Goal: Task Accomplishment & Management: Manage account settings

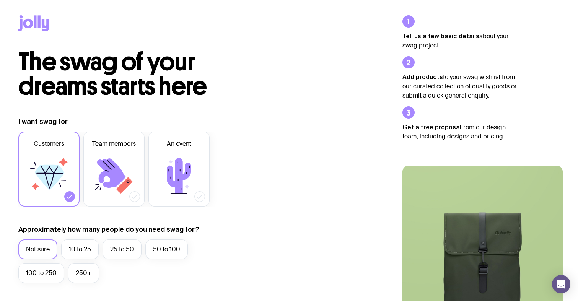
click at [36, 29] on icon at bounding box center [33, 23] width 31 height 16
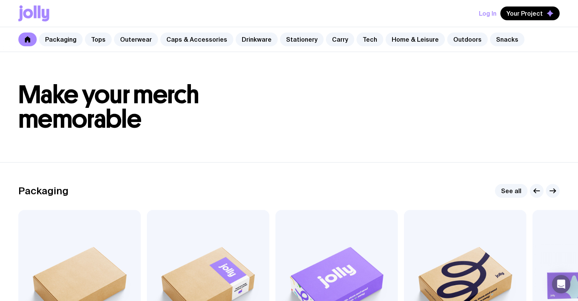
click at [489, 13] on button "Log In" at bounding box center [488, 14] width 18 height 14
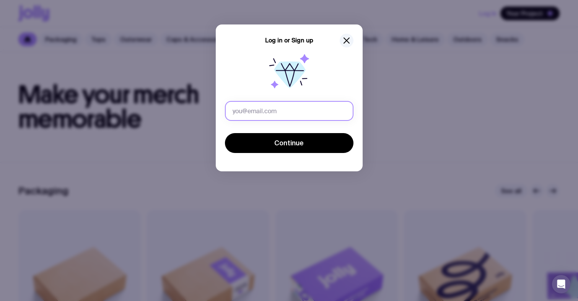
click at [276, 108] on input "text" at bounding box center [289, 111] width 128 height 20
type input "[PERSON_NAME][EMAIL_ADDRESS][PERSON_NAME][DOMAIN_NAME]"
click at [289, 143] on button "Continue" at bounding box center [289, 143] width 128 height 20
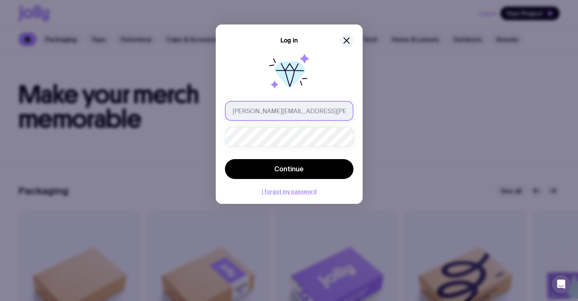
type input "[PERSON_NAME][EMAIL_ADDRESS][PERSON_NAME][DOMAIN_NAME]"
click at [289, 169] on button "Continue" at bounding box center [289, 169] width 128 height 20
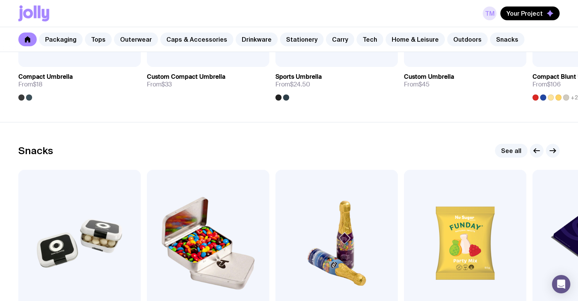
drag, startPoint x: 484, startPoint y: 23, endPoint x: 489, endPoint y: 15, distance: 9.0
click at [486, 21] on div "TM Your Project" at bounding box center [288, 13] width 541 height 27
click at [489, 15] on link "TM" at bounding box center [490, 14] width 14 height 14
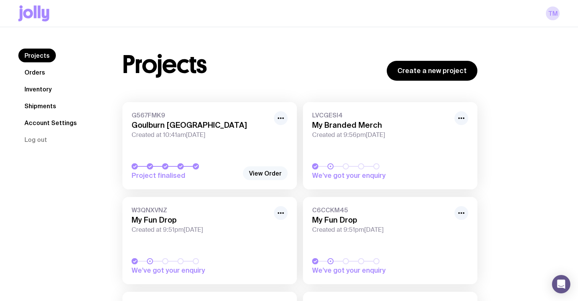
click at [268, 172] on link "View Order" at bounding box center [265, 173] width 45 height 14
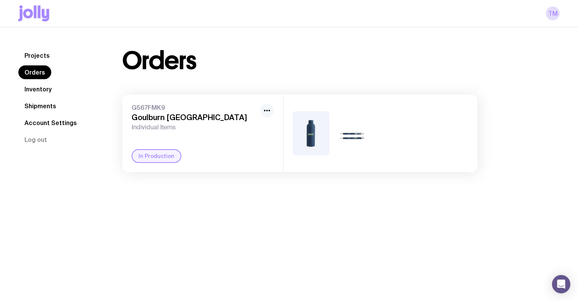
click at [269, 111] on circle "button" at bounding box center [269, 111] width 2 height 2
click at [182, 119] on h3 "Goulburn [GEOGRAPHIC_DATA]" at bounding box center [194, 117] width 125 height 9
click at [47, 124] on link "Account Settings" at bounding box center [50, 123] width 65 height 14
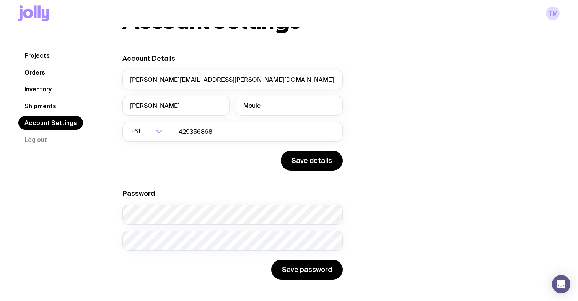
scroll to position [41, 0]
click at [30, 104] on link "Shipments" at bounding box center [40, 106] width 44 height 14
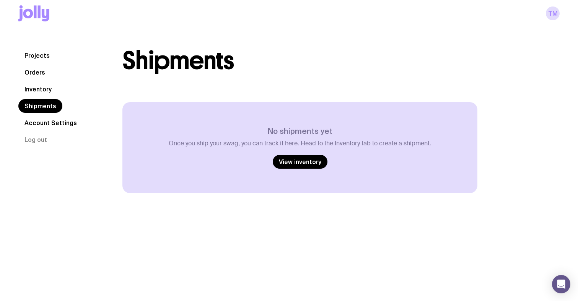
click at [35, 88] on link "Inventory" at bounding box center [37, 89] width 39 height 14
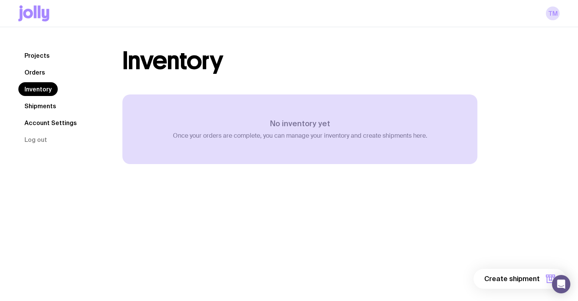
click at [35, 77] on link "Orders" at bounding box center [34, 72] width 33 height 14
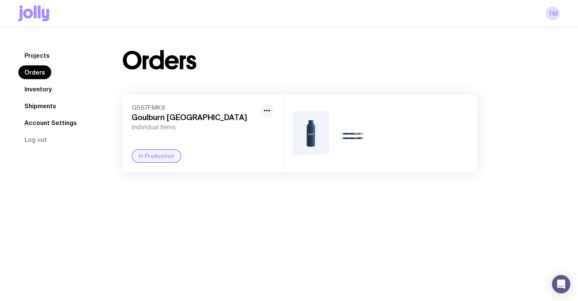
click at [266, 112] on icon "button" at bounding box center [266, 110] width 9 height 9
click at [253, 179] on div "Projects Orders Inventory Shipments Account Settings Log out Projects Orders In…" at bounding box center [289, 110] width 578 height 166
click at [47, 55] on link "Projects" at bounding box center [36, 56] width 37 height 14
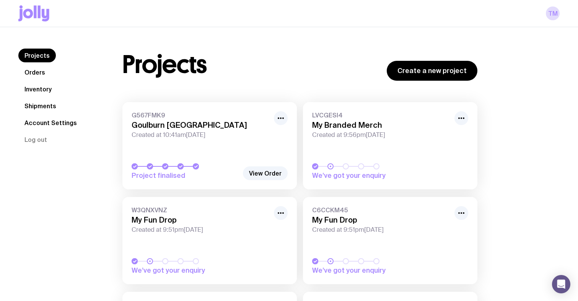
click at [52, 124] on link "Account Settings" at bounding box center [50, 123] width 65 height 14
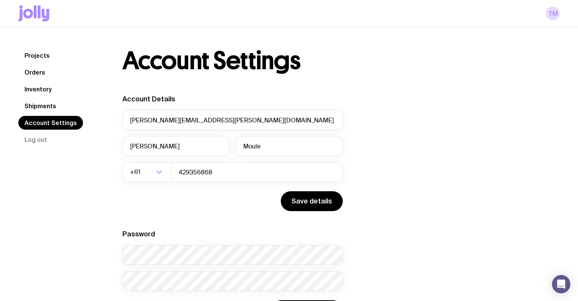
click at [34, 101] on link "Shipments" at bounding box center [40, 106] width 44 height 14
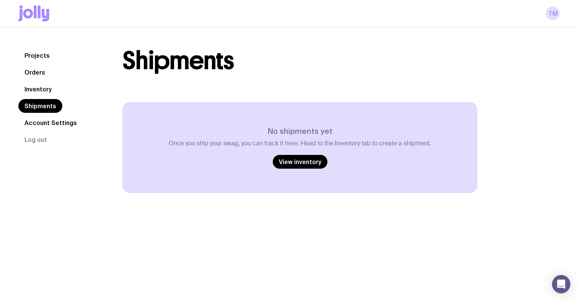
click at [36, 88] on link "Inventory" at bounding box center [37, 89] width 39 height 14
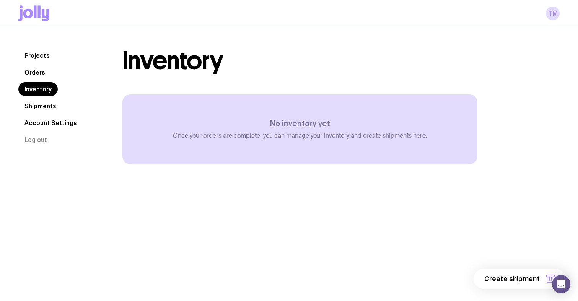
click at [35, 74] on link "Orders" at bounding box center [34, 72] width 33 height 14
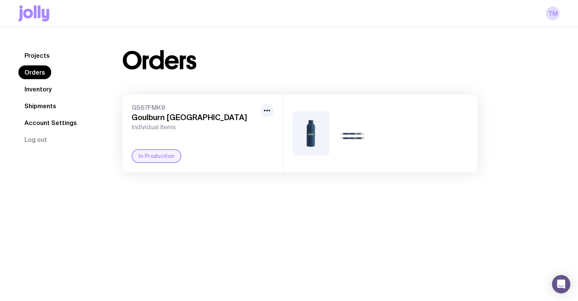
click at [37, 57] on link "Projects" at bounding box center [36, 56] width 37 height 14
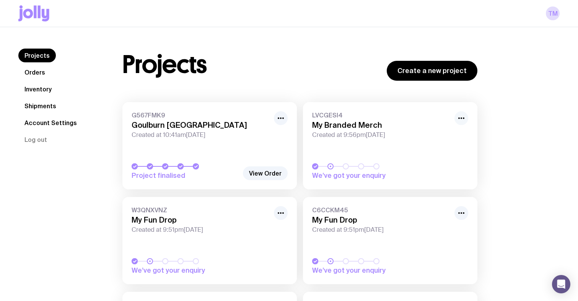
click at [462, 117] on icon "button" at bounding box center [461, 118] width 9 height 9
click at [280, 119] on icon "button" at bounding box center [280, 118] width 9 height 9
click at [267, 166] on div "View Order" at bounding box center [265, 173] width 45 height 14
click at [264, 173] on link "View Order" at bounding box center [265, 173] width 45 height 14
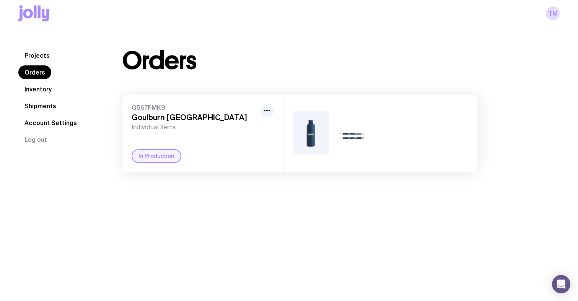
click at [333, 126] on img at bounding box center [351, 133] width 37 height 44
click at [291, 137] on div at bounding box center [380, 133] width 194 height 78
click at [268, 110] on icon "button" at bounding box center [266, 110] width 9 height 9
click at [314, 125] on img at bounding box center [311, 133] width 37 height 44
click at [558, 11] on link "TM" at bounding box center [553, 14] width 14 height 14
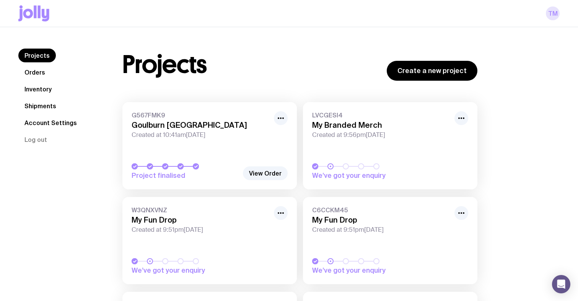
click at [551, 16] on link "TM" at bounding box center [553, 14] width 14 height 14
click at [36, 10] on icon at bounding box center [35, 11] width 3 height 13
